Goal: Navigation & Orientation: Find specific page/section

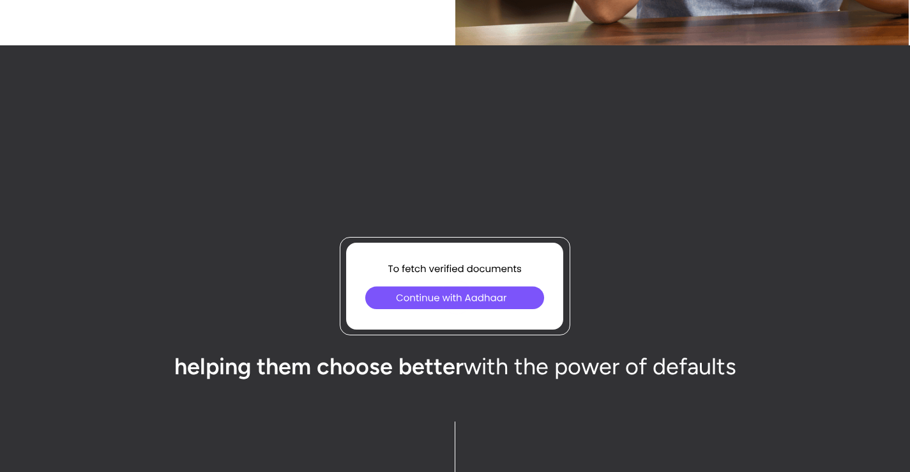
scroll to position [4085, 0]
click at [460, 294] on icon at bounding box center [456, 296] width 33 height 33
click at [452, 297] on icon at bounding box center [455, 296] width 17 height 17
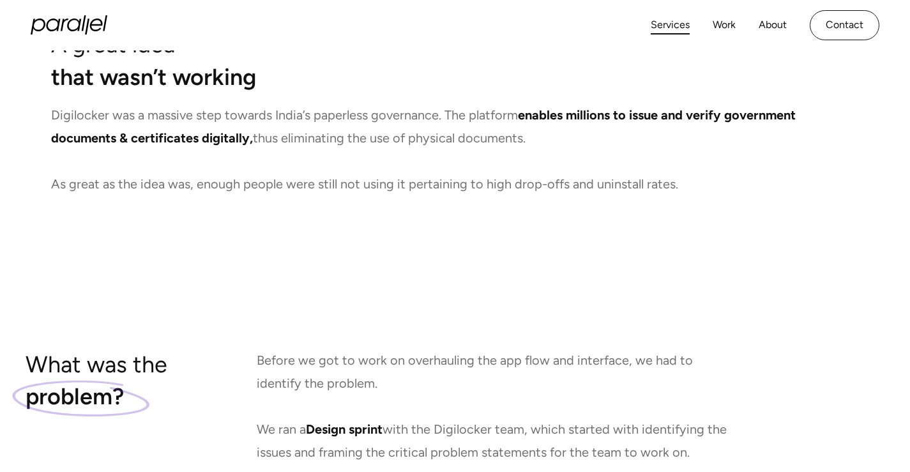
click at [686, 31] on link "Services" at bounding box center [669, 25] width 39 height 19
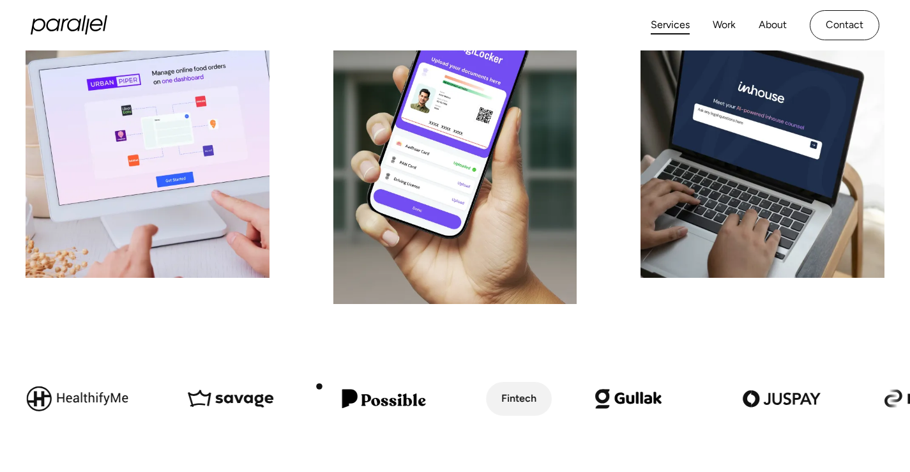
scroll to position [169, 0]
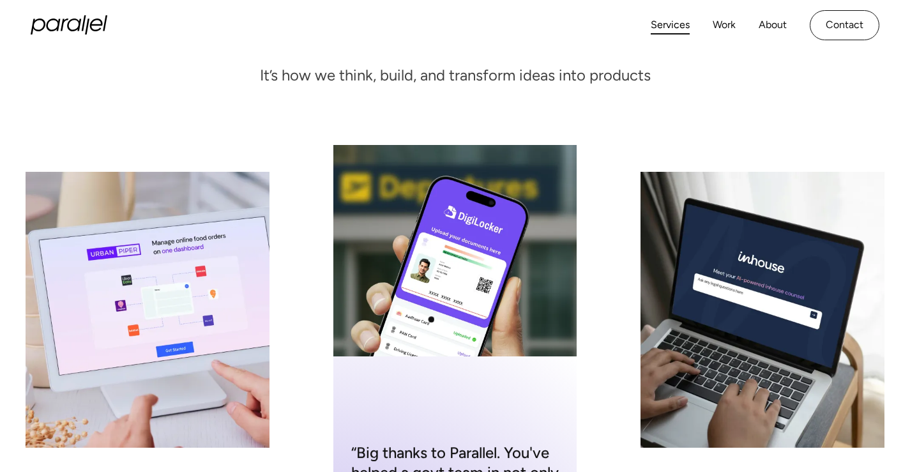
click at [432, 319] on div "“Big thanks to Parallel. You've helped a govt team in not only catching the fis…" at bounding box center [455, 309] width 244 height 329
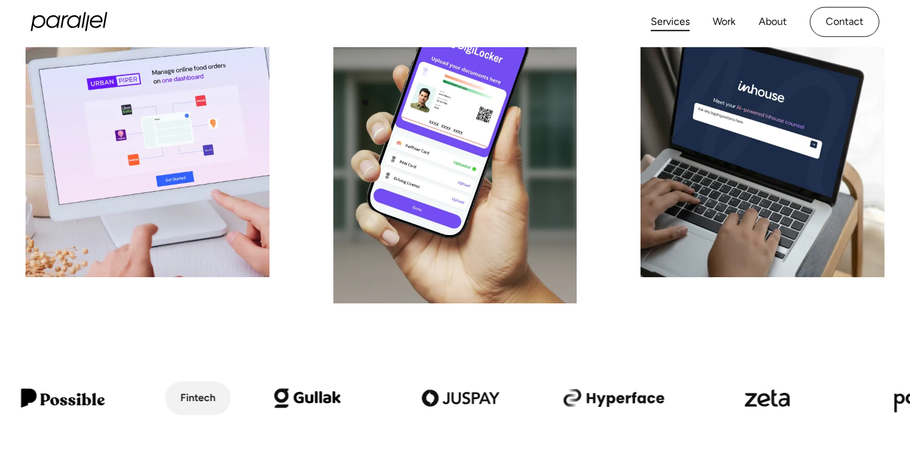
scroll to position [338, 0]
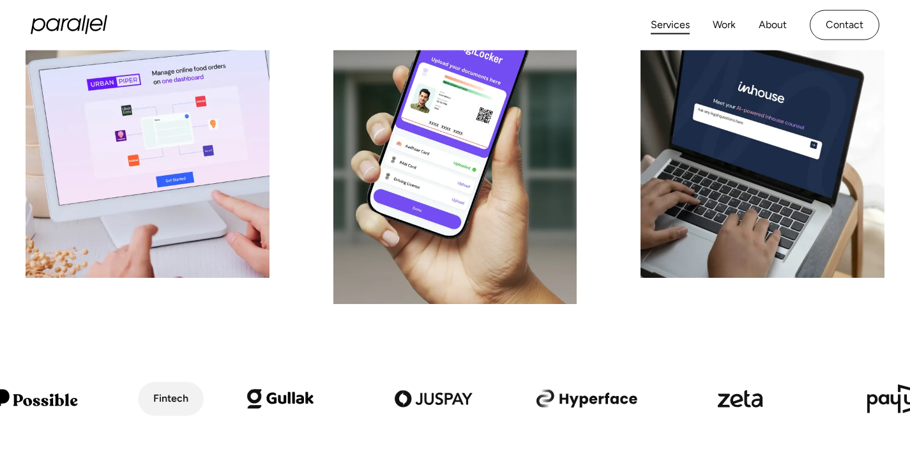
click at [736, 22] on div "Services Work About Careers Contact" at bounding box center [764, 25] width 229 height 30
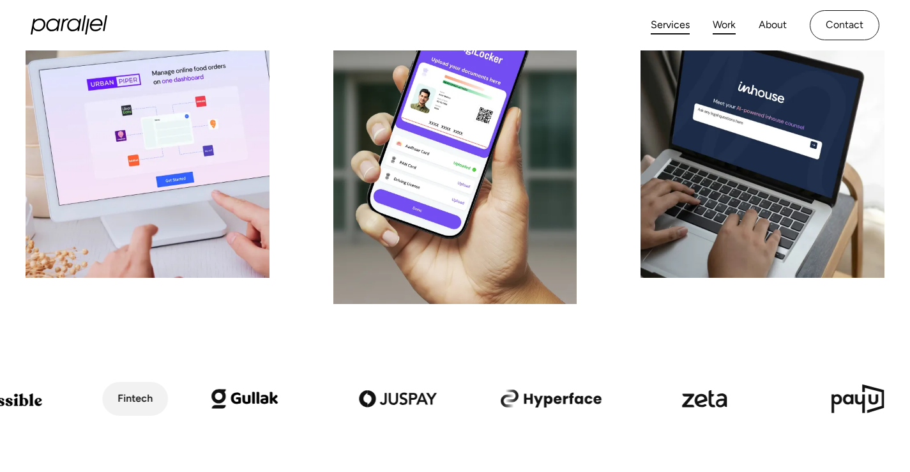
click at [724, 29] on link "Work" at bounding box center [723, 25] width 23 height 19
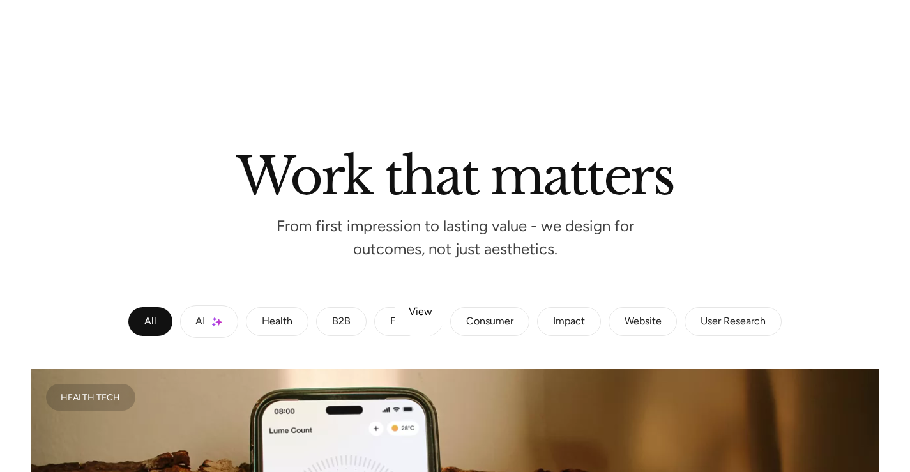
scroll to position [1059, 0]
